Goal: Transaction & Acquisition: Purchase product/service

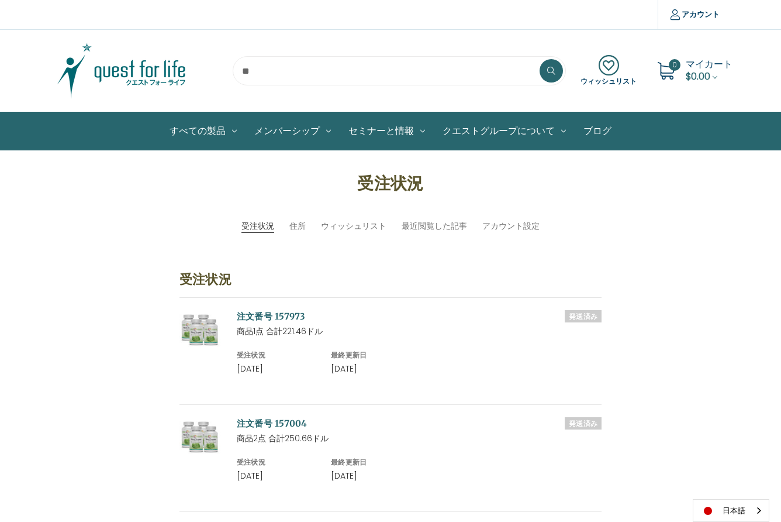
click at [242, 73] on input "search" at bounding box center [399, 70] width 333 height 29
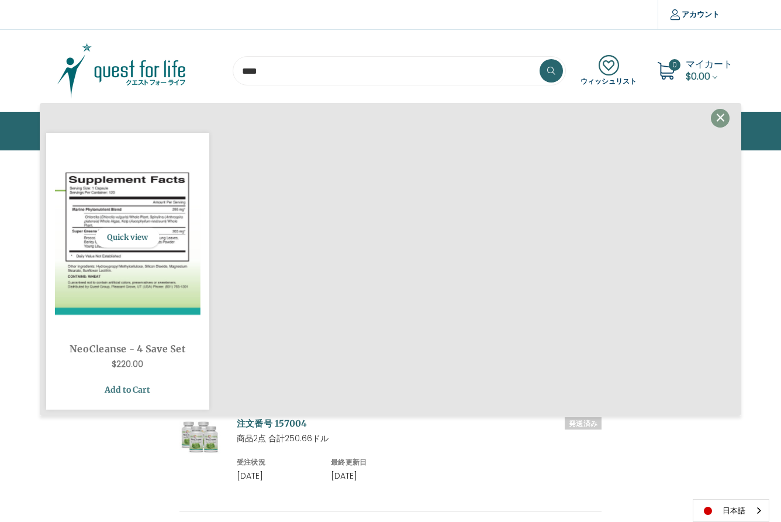
type input "****"
click at [104, 387] on link "Add to Cart" at bounding box center [128, 389] width 146 height 22
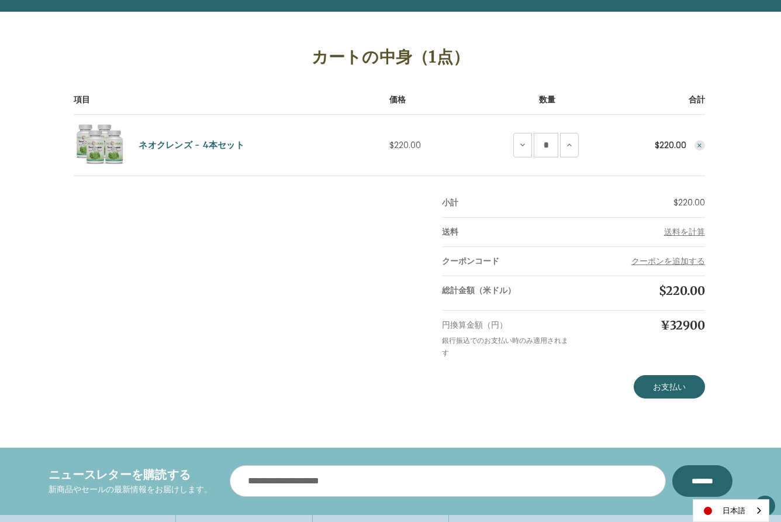
scroll to position [142, 0]
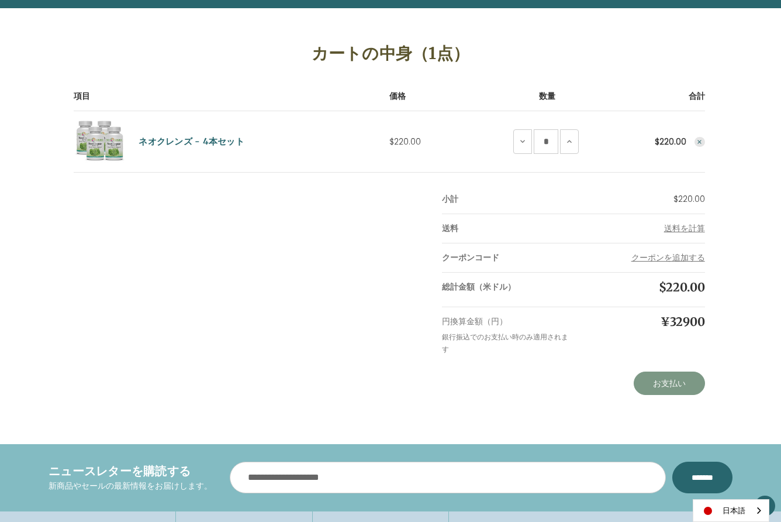
click at [673, 385] on link "お支払い" at bounding box center [669, 382] width 71 height 23
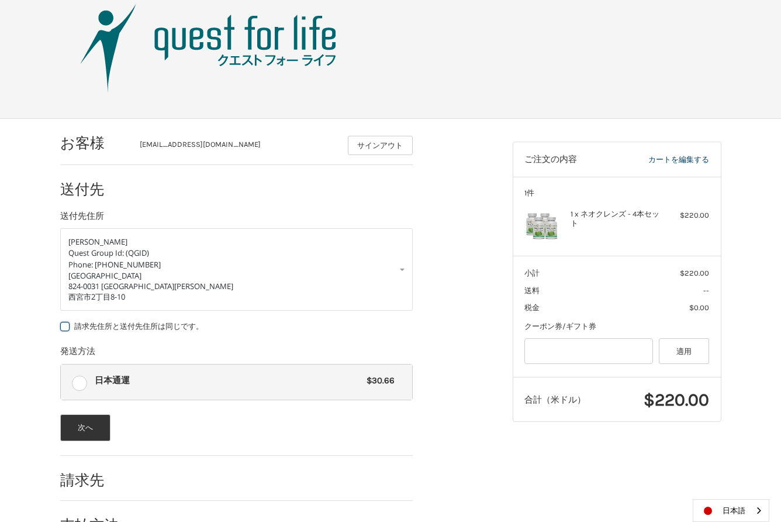
scroll to position [75, 0]
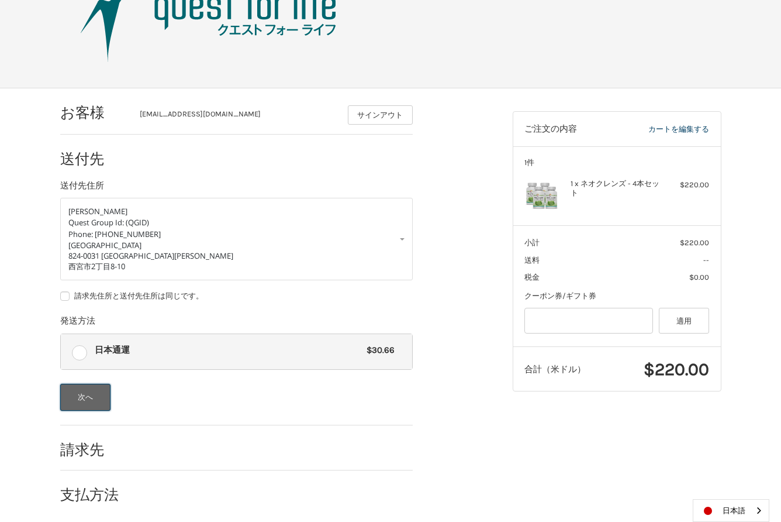
click at [82, 394] on button "次へ" at bounding box center [85, 397] width 51 height 27
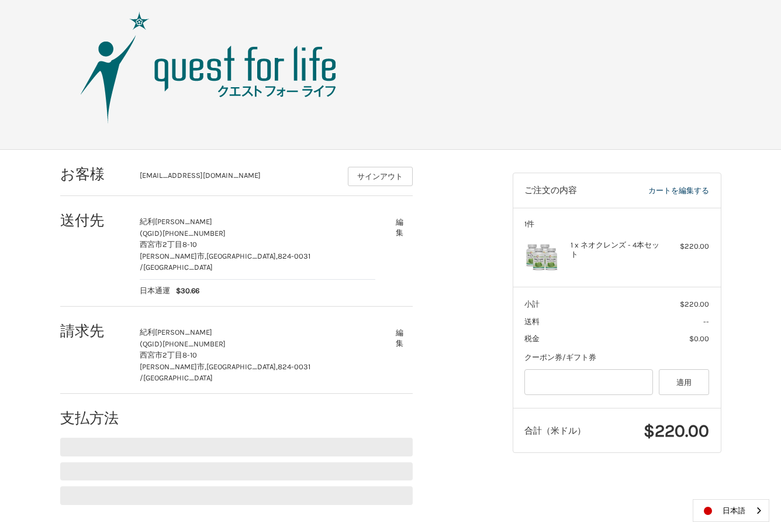
scroll to position [0, 0]
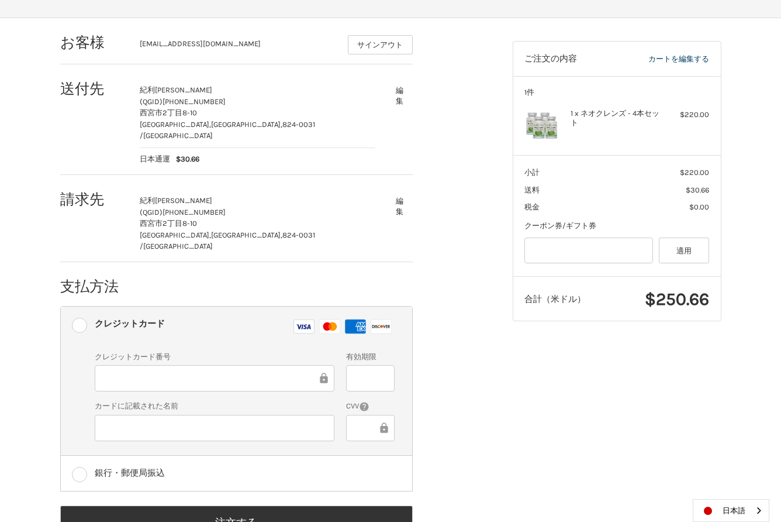
scroll to position [163, 0]
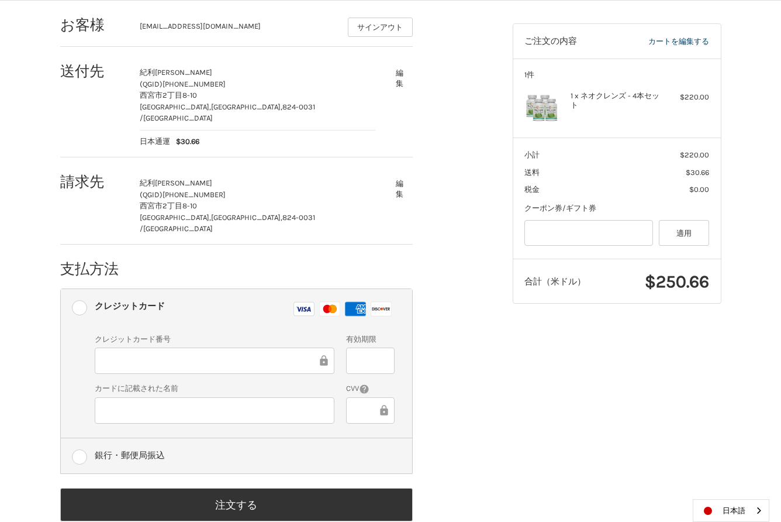
click at [80, 438] on label "銀行・郵便局振込" at bounding box center [236, 455] width 351 height 35
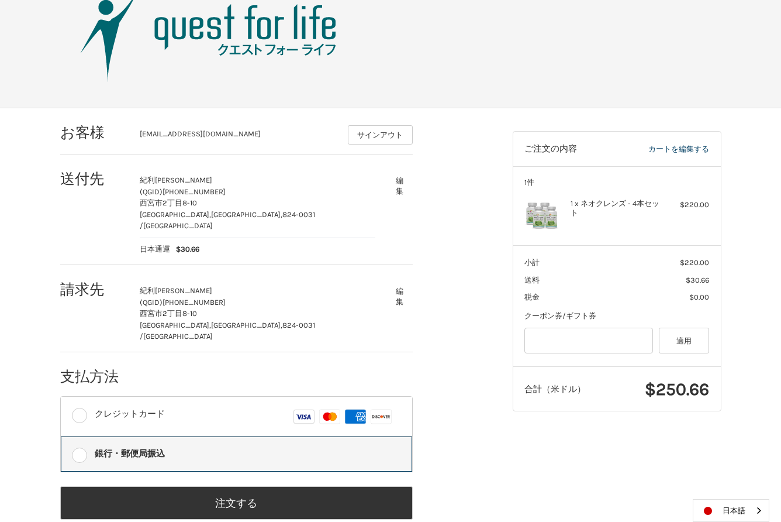
scroll to position [53, 0]
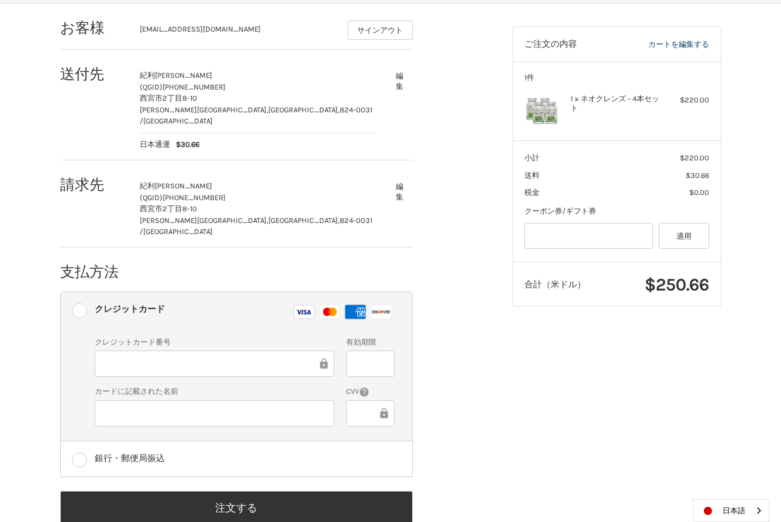
scroll to position [163, 0]
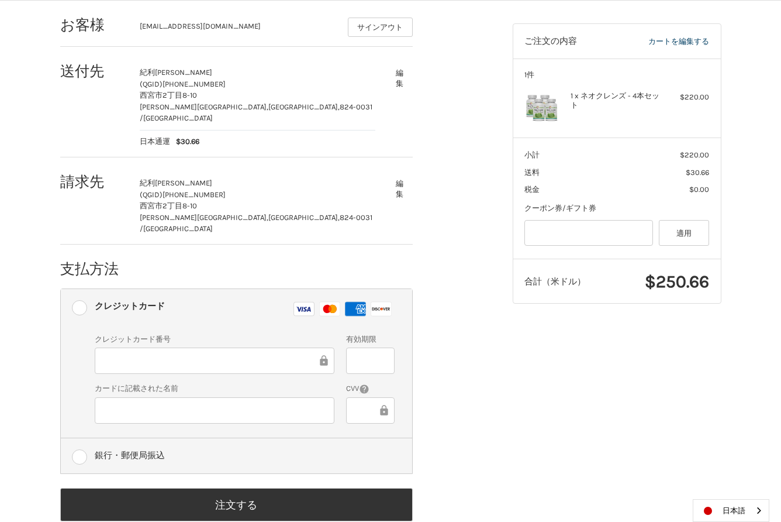
click at [80, 438] on label "銀行・郵便局振込" at bounding box center [236, 455] width 351 height 35
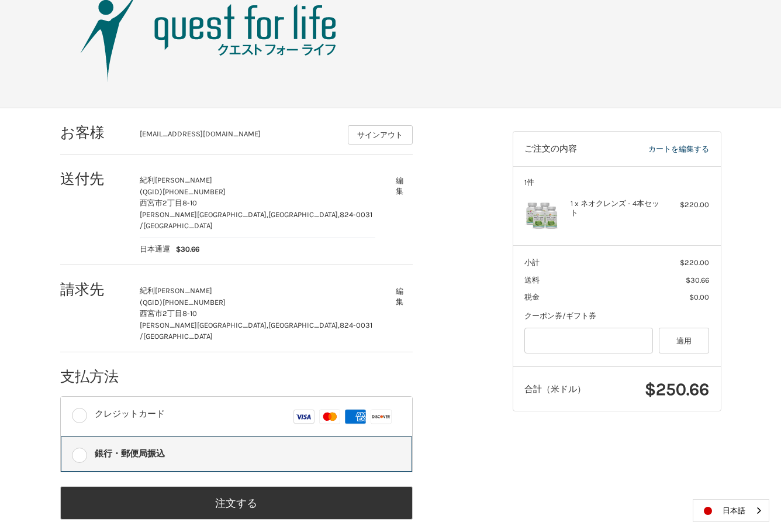
scroll to position [53, 0]
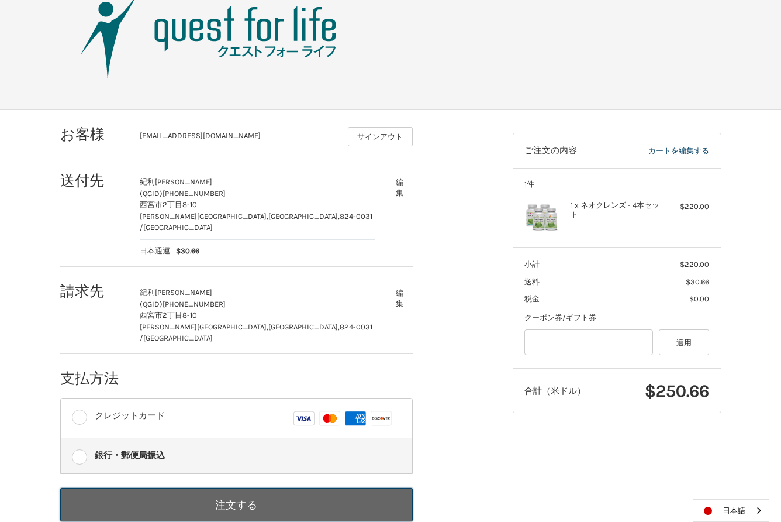
click at [232, 488] on button "注文する" at bounding box center [236, 504] width 353 height 33
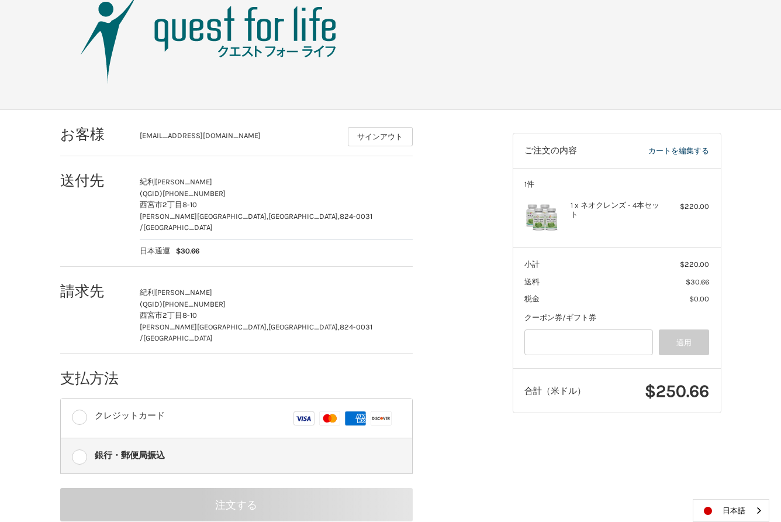
scroll to position [0, 0]
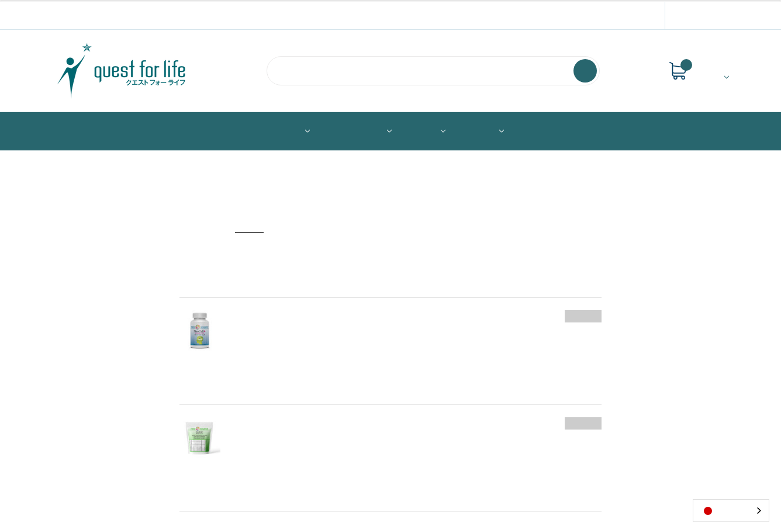
click at [282, 70] on input "search" at bounding box center [433, 70] width 333 height 29
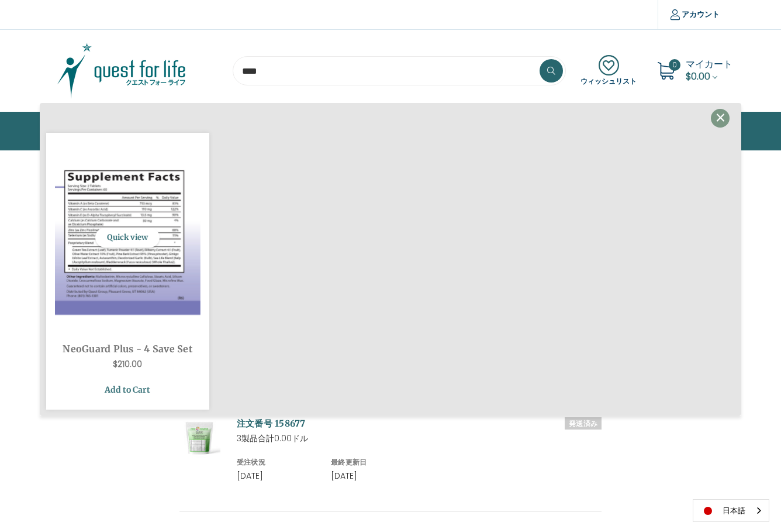
type input "****"
click at [113, 391] on link "Add to Cart" at bounding box center [128, 389] width 146 height 22
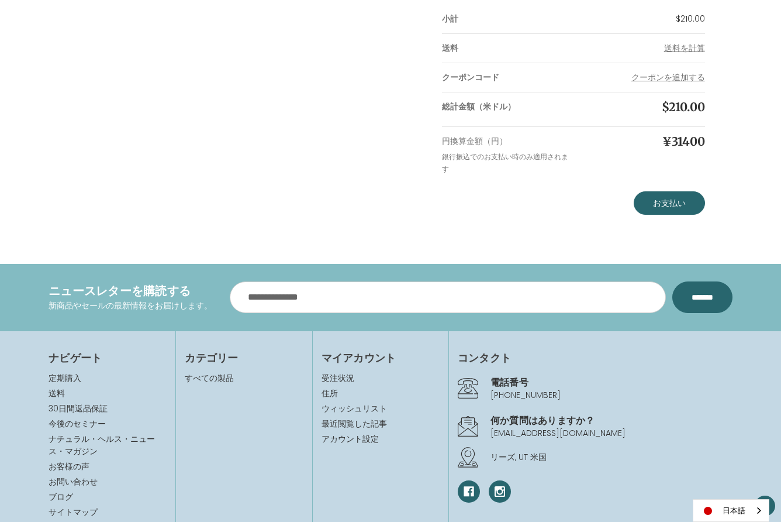
scroll to position [344, 0]
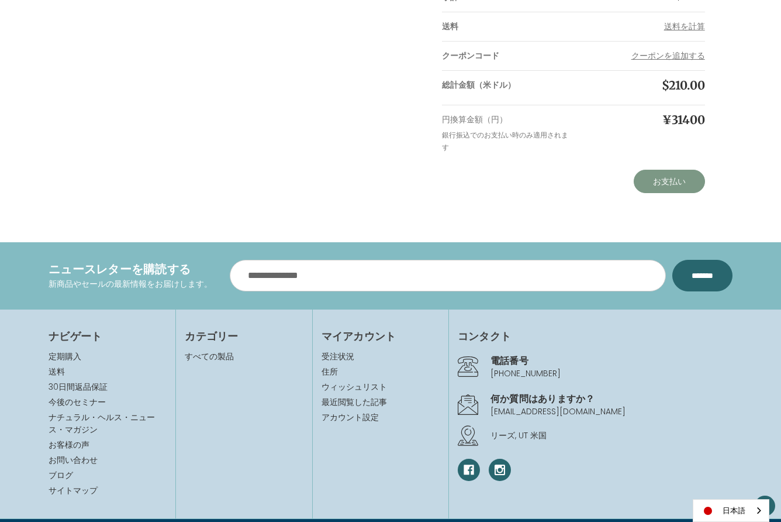
click at [684, 185] on link "お支払い" at bounding box center [669, 181] width 71 height 23
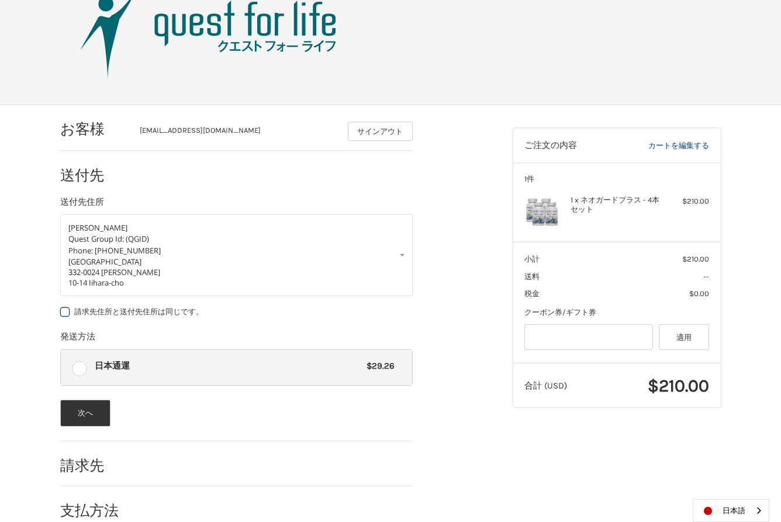
scroll to position [61, 0]
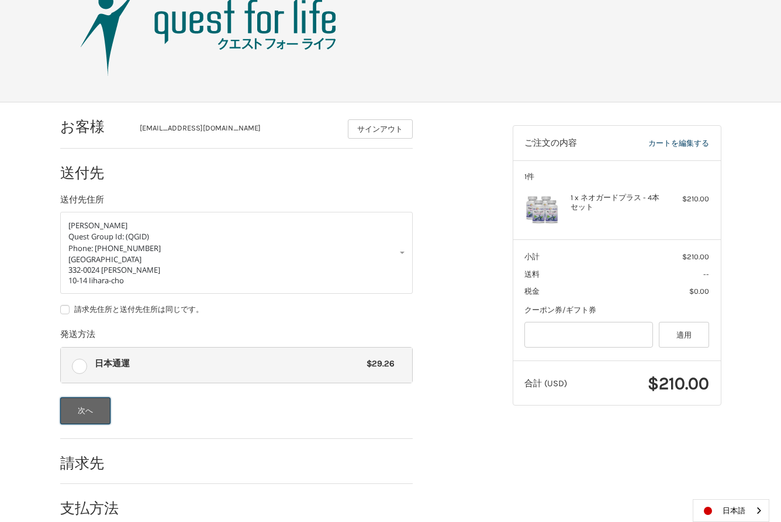
click at [83, 412] on button "次へ" at bounding box center [85, 410] width 51 height 27
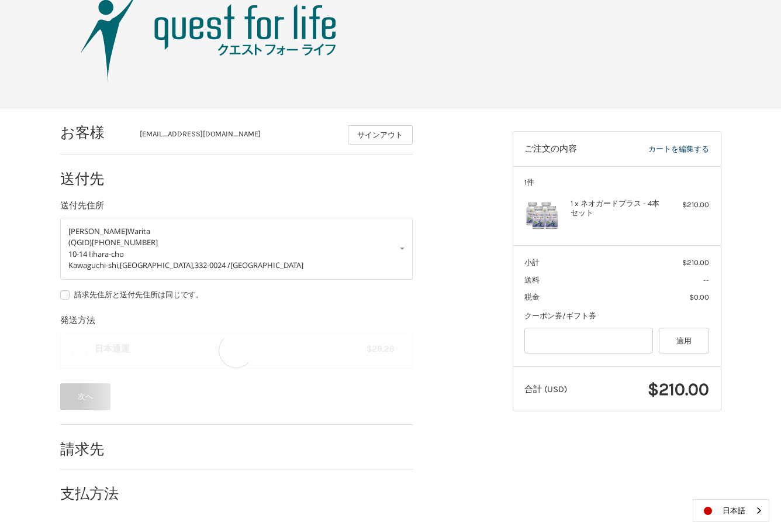
scroll to position [0, 0]
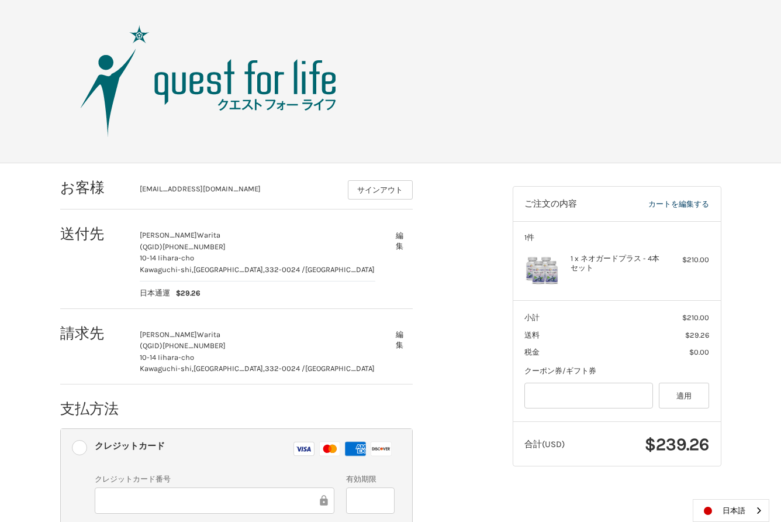
scroll to position [1, 0]
click at [682, 200] on link "カートを編集する" at bounding box center [660, 204] width 99 height 12
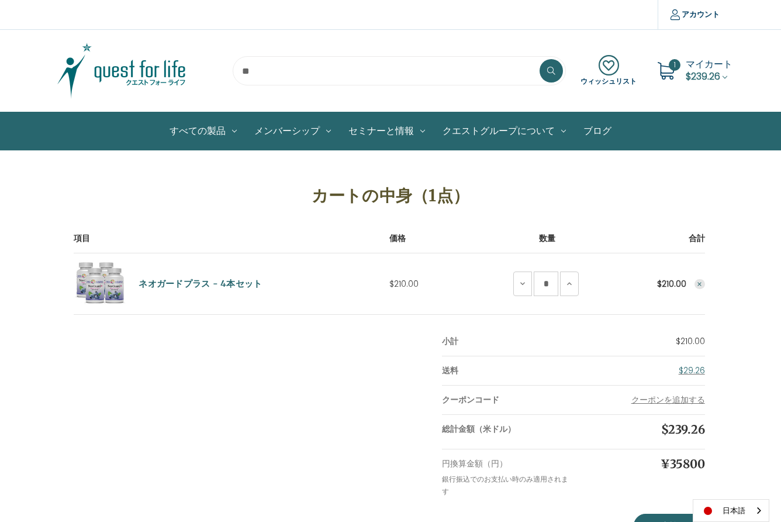
click at [699, 284] on icon "Remove NeoGuard Plus - 4 Save Set from cart" at bounding box center [700, 284] width 7 height 7
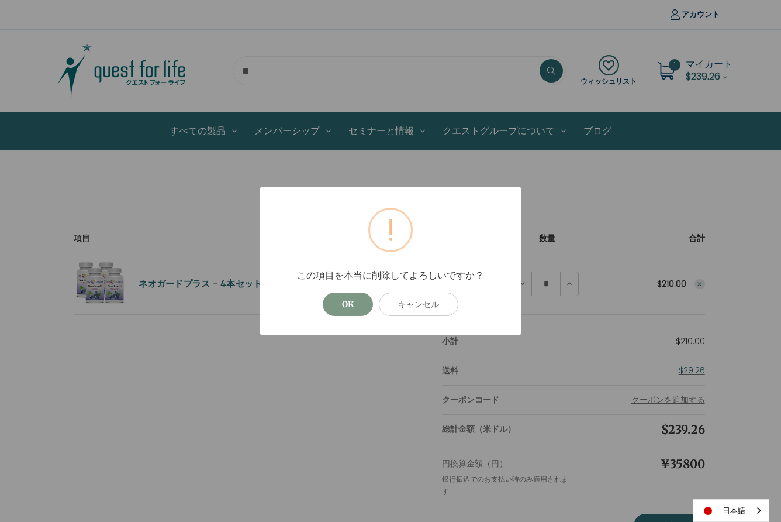
click at [349, 308] on button "OK" at bounding box center [348, 303] width 50 height 23
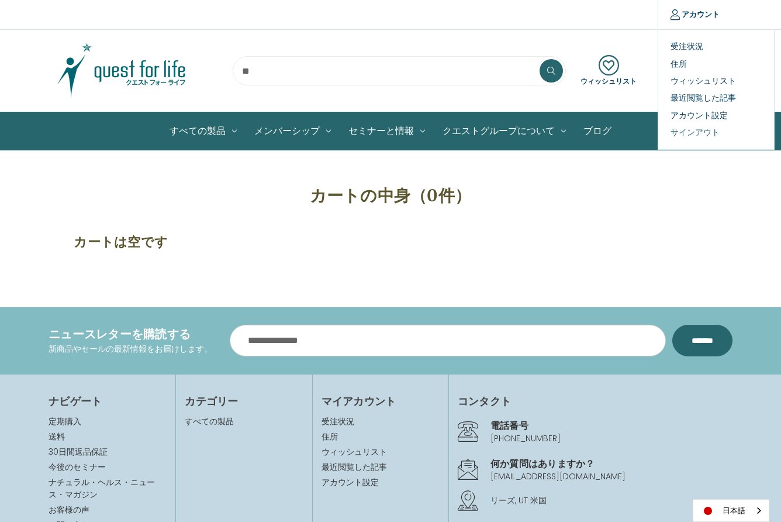
click at [692, 130] on link "サインアウト" at bounding box center [716, 132] width 116 height 17
